Goal: Information Seeking & Learning: Learn about a topic

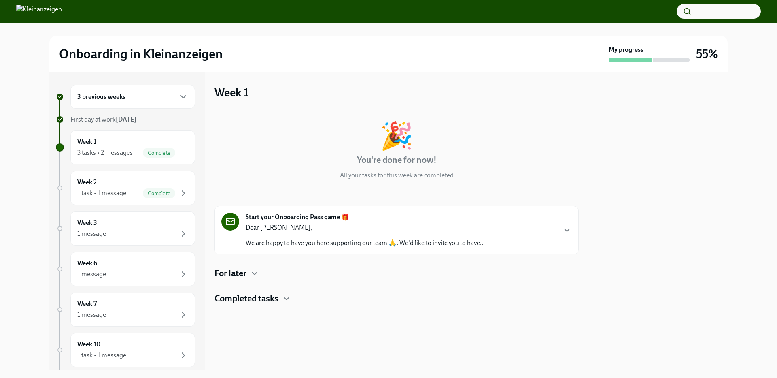
click at [475, 233] on div "Dear [PERSON_NAME], We are happy to have you here supporting our team 🙏. We'd l…" at bounding box center [365, 235] width 239 height 24
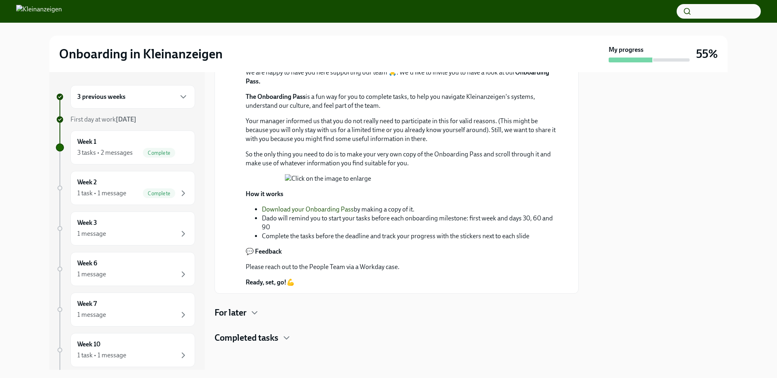
scroll to position [414, 0]
click at [256, 311] on icon "button" at bounding box center [255, 313] width 10 height 10
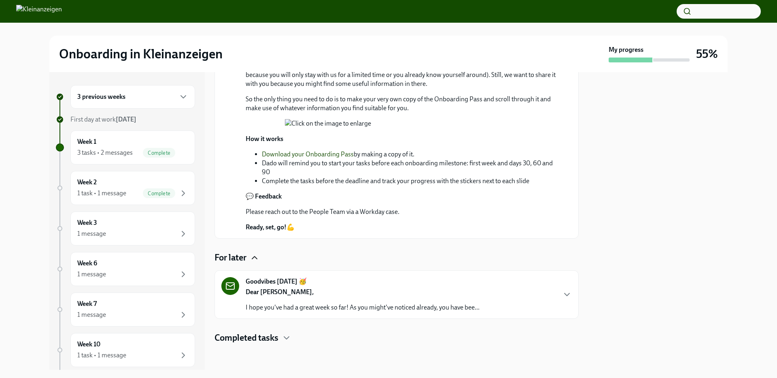
scroll to position [469, 0]
click at [284, 334] on icon "button" at bounding box center [287, 338] width 10 height 10
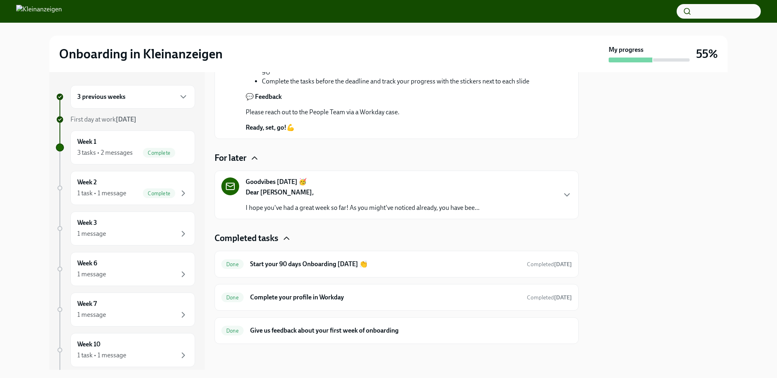
scroll to position [568, 0]
click at [111, 217] on div "Week 3 1 message" at bounding box center [132, 228] width 125 height 34
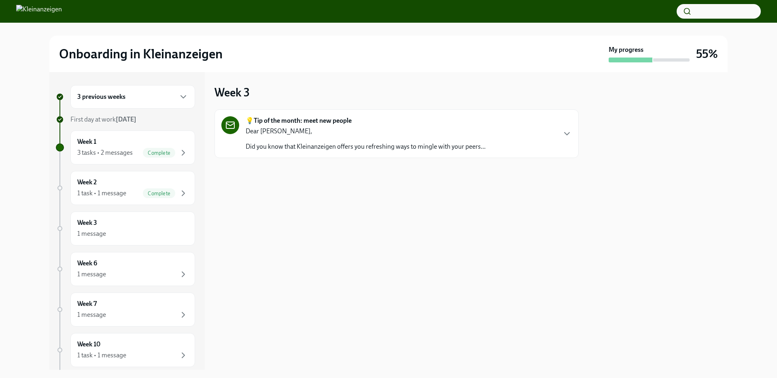
click at [320, 135] on p "Dear [PERSON_NAME]," at bounding box center [366, 131] width 240 height 9
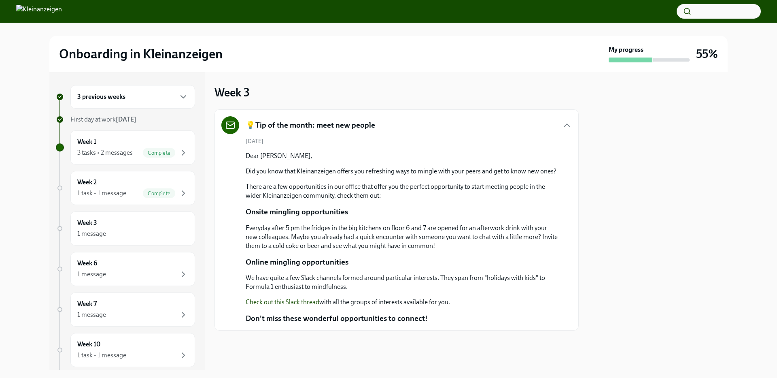
click at [288, 300] on link "Check out this Slack thread" at bounding box center [283, 302] width 74 height 8
click at [121, 269] on div "1 message" at bounding box center [132, 274] width 111 height 10
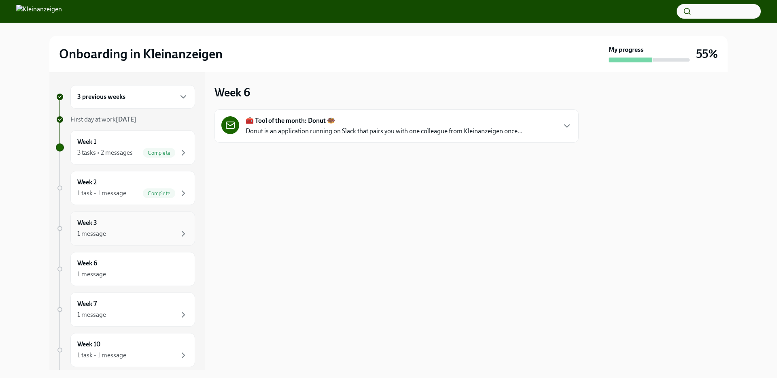
click at [108, 224] on div "Week 3 1 message" at bounding box center [132, 228] width 111 height 20
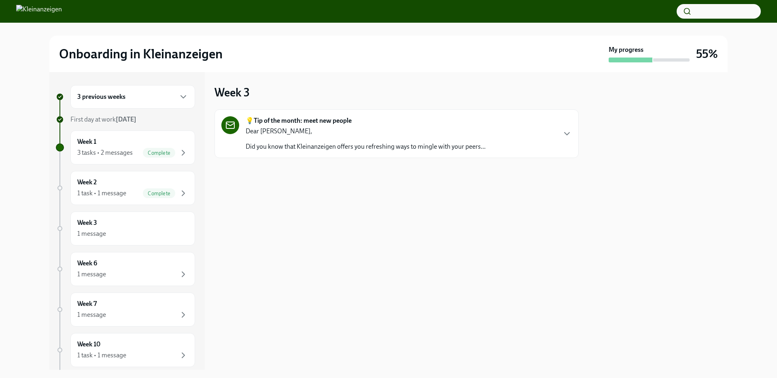
click at [349, 141] on div "Dear [PERSON_NAME], Did you know that Kleinanzeigen offers you refreshing ways …" at bounding box center [366, 139] width 240 height 24
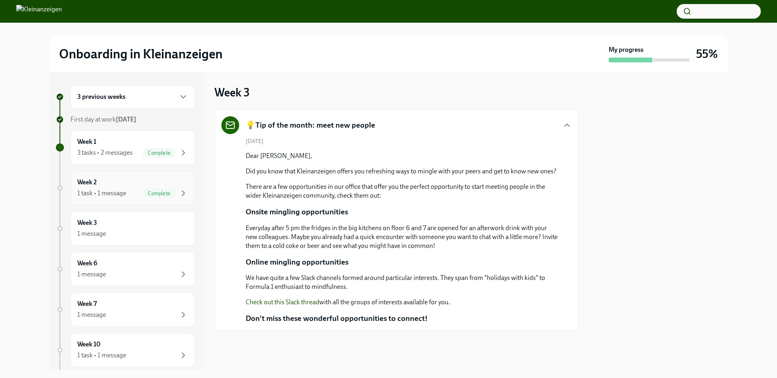
click at [131, 188] on div "1 task • 1 message Complete" at bounding box center [132, 193] width 111 height 10
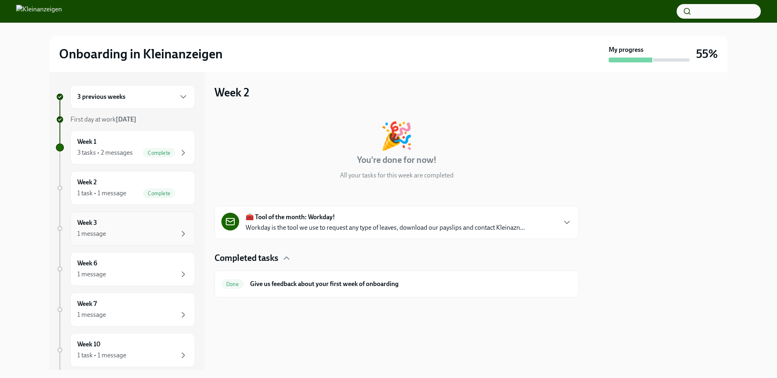
click at [100, 236] on div "1 message" at bounding box center [91, 233] width 29 height 9
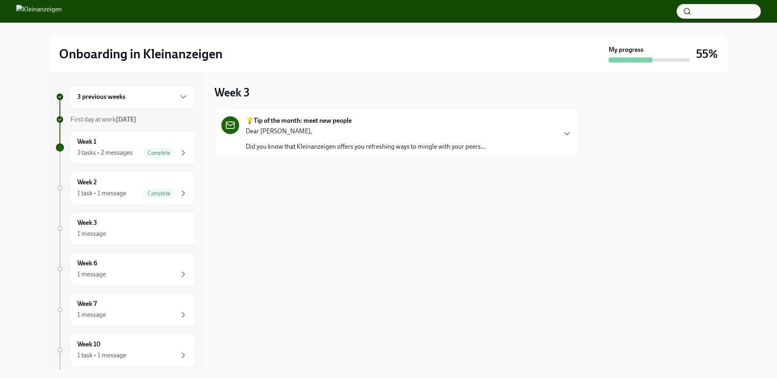
click at [379, 148] on p "Did you know that Kleinanzeigen offers you refreshing ways to mingle with your …" at bounding box center [366, 146] width 240 height 9
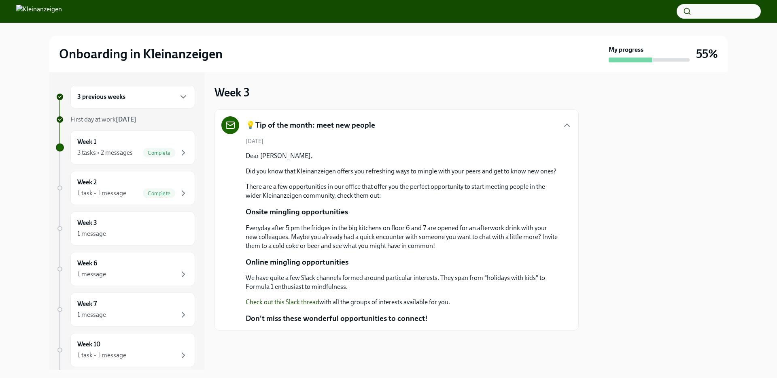
click at [285, 301] on link "Check out this Slack thread" at bounding box center [283, 302] width 74 height 8
